Goal: Find specific page/section: Find specific page/section

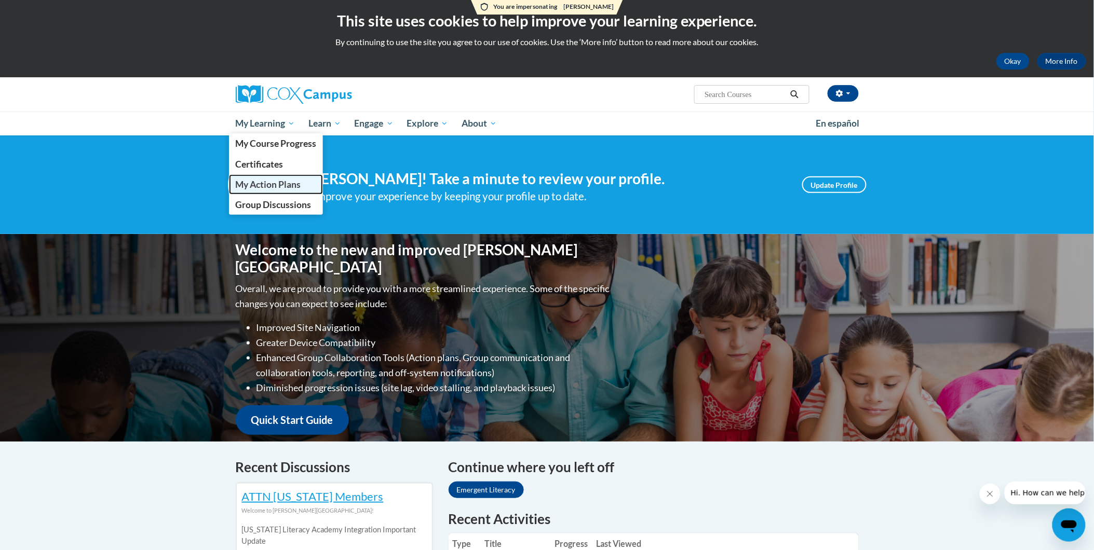
click at [293, 180] on span "My Action Plans" at bounding box center [267, 184] width 65 height 11
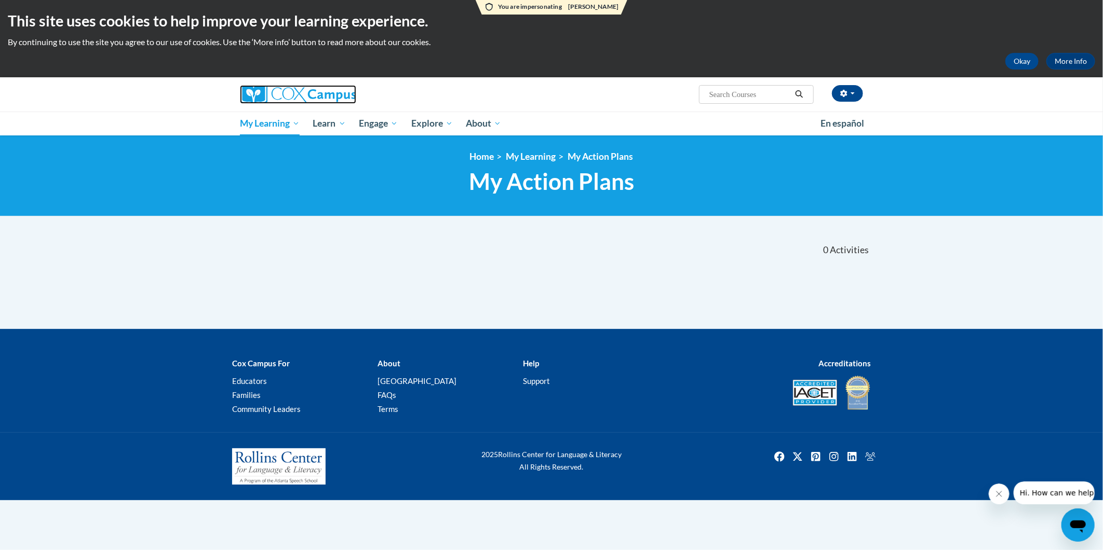
click at [281, 97] on img at bounding box center [298, 94] width 116 height 19
